Goal: Obtain resource: Download file/media

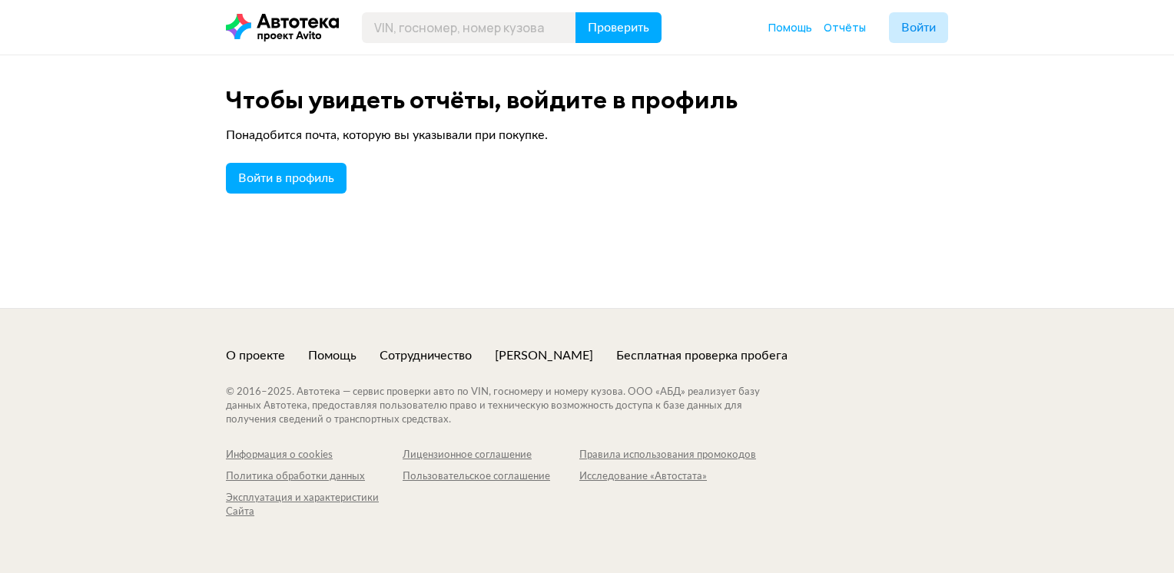
click at [254, 26] on icon at bounding box center [282, 28] width 113 height 28
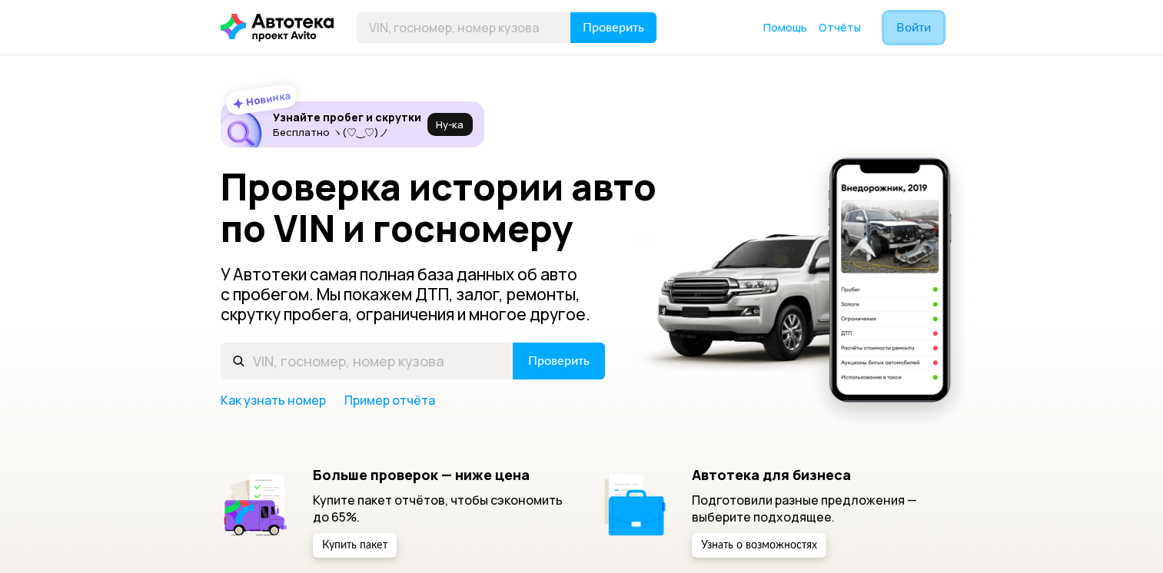
click at [931, 15] on button "Войти" at bounding box center [913, 27] width 59 height 31
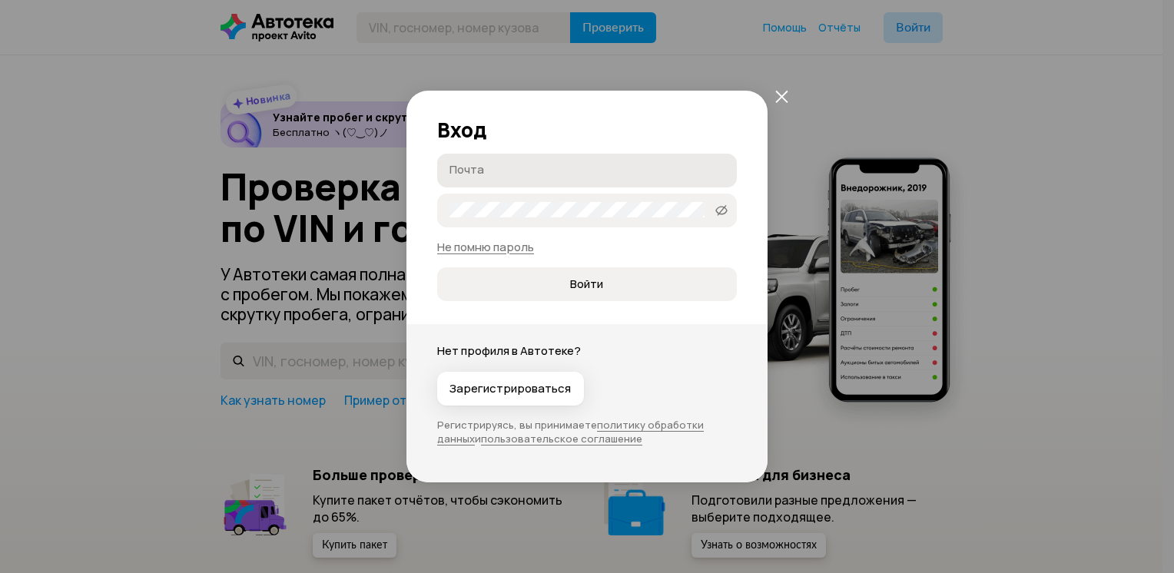
type input "Gorbushin_gleb@mail.ru"
click at [566, 284] on span "Войти" at bounding box center [587, 284] width 274 height 15
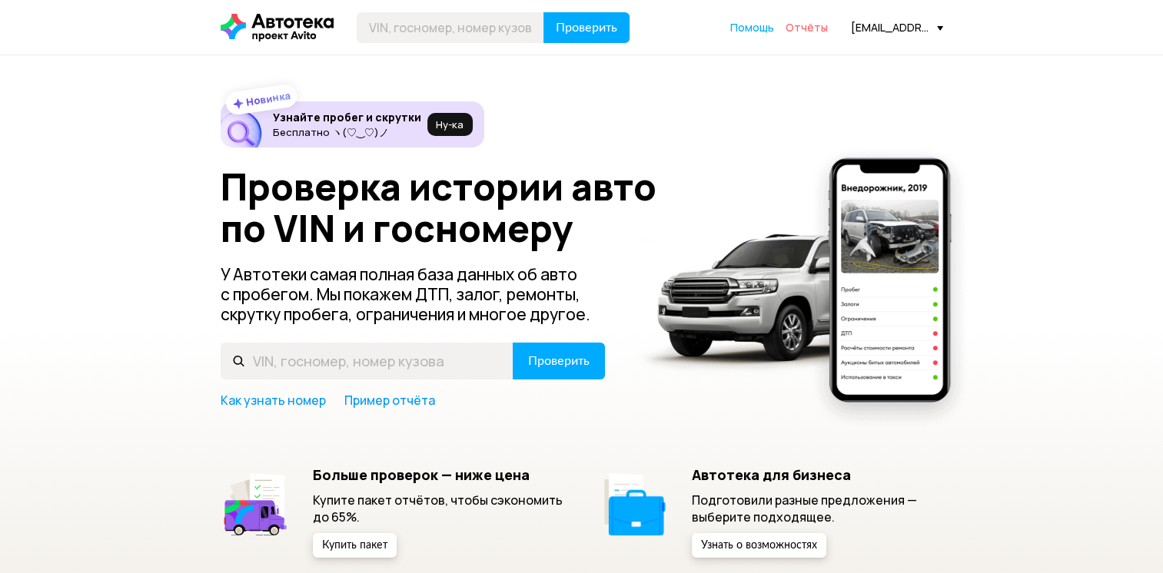
click at [796, 32] on span "Отчёты" at bounding box center [806, 27] width 42 height 15
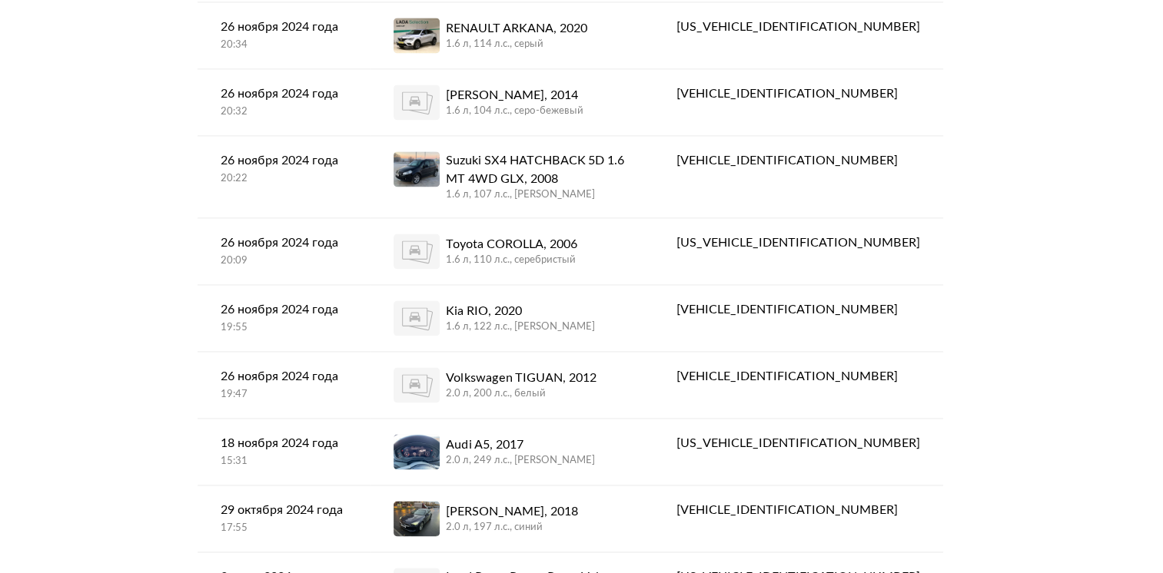
scroll to position [2229, 0]
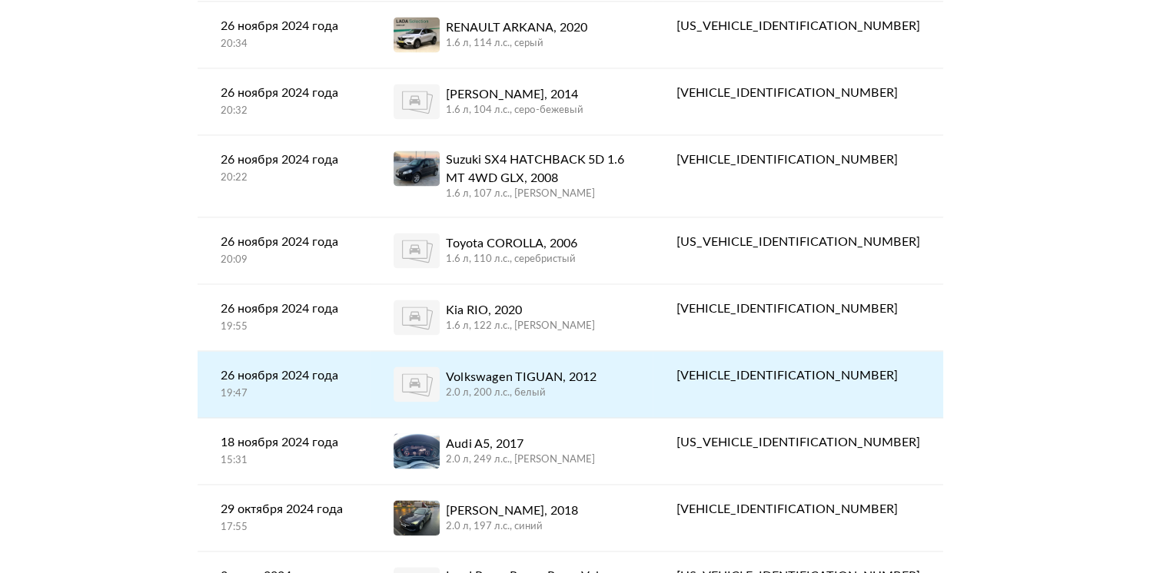
click at [586, 387] on div "2.0 л, 200 л.c., белый" at bounding box center [521, 394] width 151 height 14
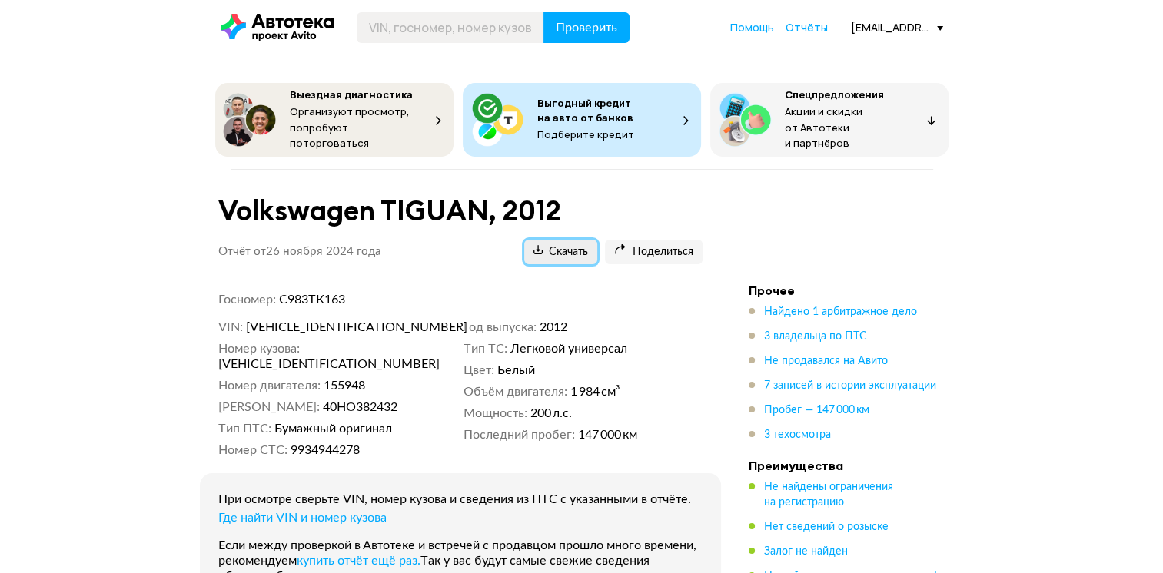
click at [565, 245] on span "Скачать" at bounding box center [560, 252] width 55 height 15
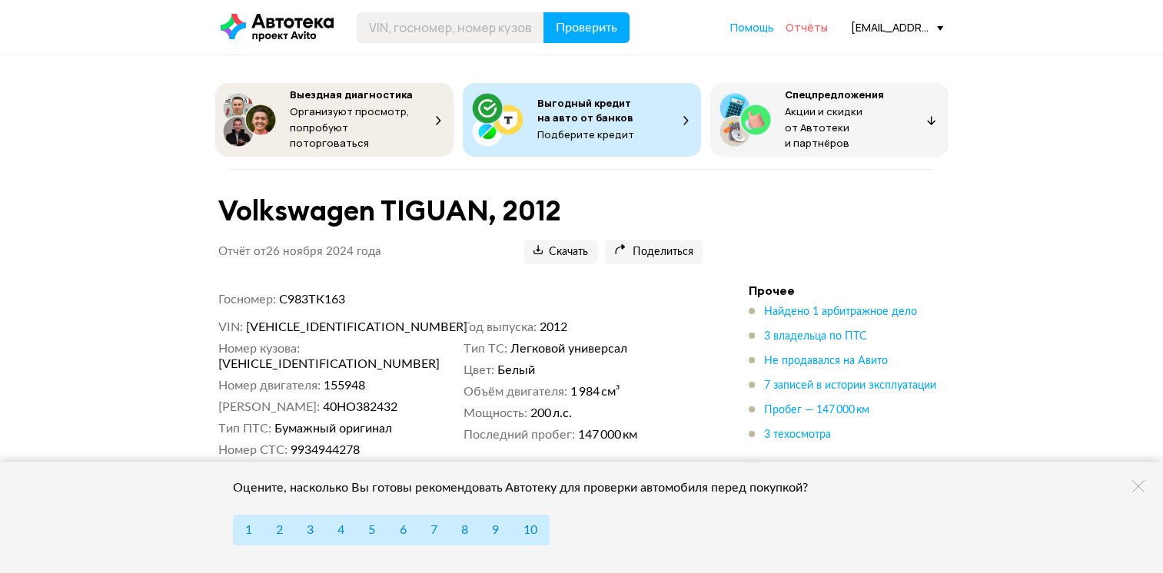
click at [804, 26] on span "Отчёты" at bounding box center [806, 27] width 42 height 15
